Goal: Task Accomplishment & Management: Use online tool/utility

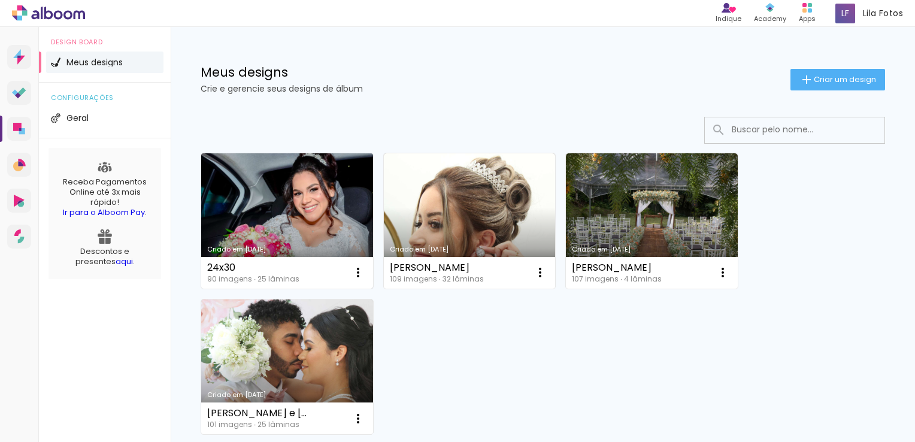
click at [300, 191] on link "Criado em [DATE]" at bounding box center [287, 220] width 172 height 135
